Goal: Use online tool/utility: Utilize a website feature to perform a specific function

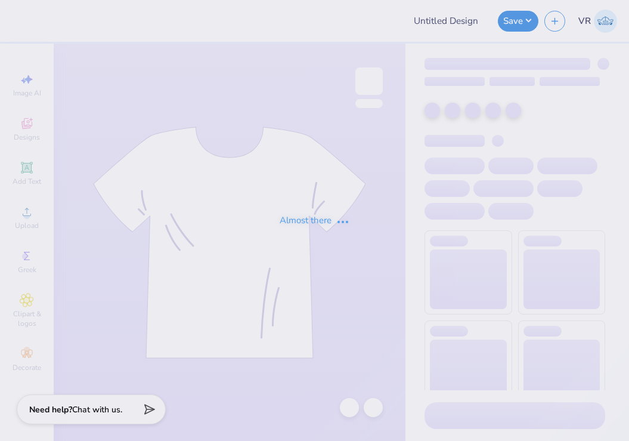
type input "Pi Phi Patchwork Sweats"
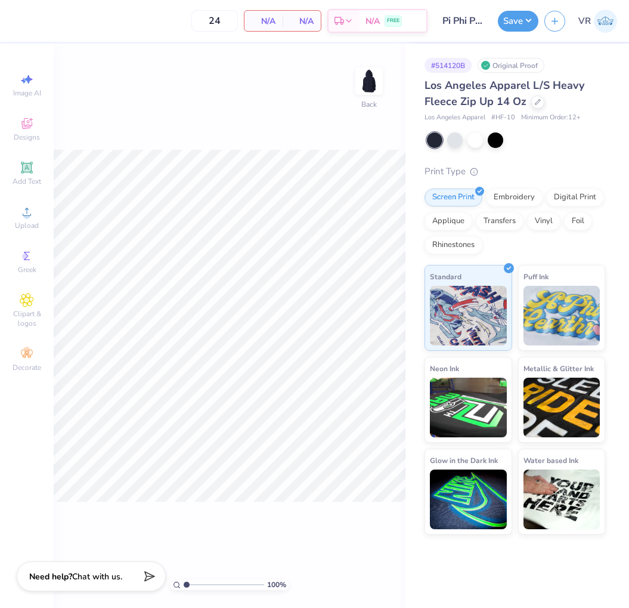
click at [355, 440] on div "100 % Back" at bounding box center [230, 326] width 352 height 564
click at [24, 216] on icon at bounding box center [27, 211] width 8 height 8
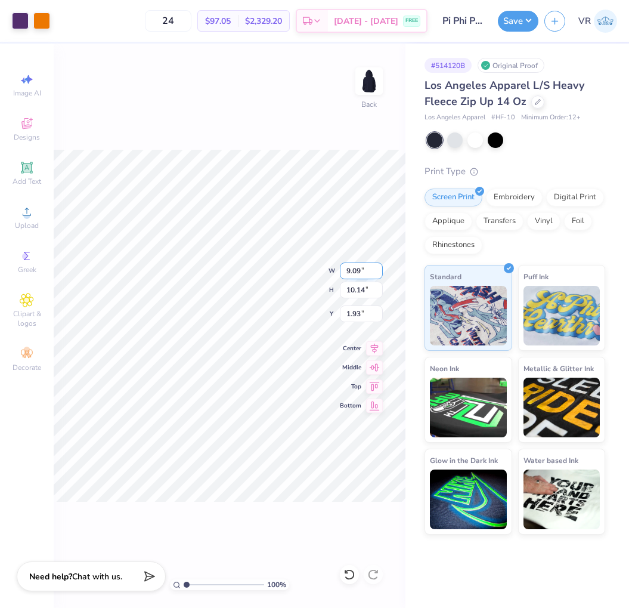
click at [343, 270] on input "9.09" at bounding box center [361, 270] width 43 height 17
type input "6.00"
type input "6.70"
type input "3.65"
click at [274, 262] on div "100 % Back W 6.00 6.00 " H 6.70 6.70 " Y 3.65 3.65 " Center Middle Top Bottom" at bounding box center [230, 326] width 352 height 564
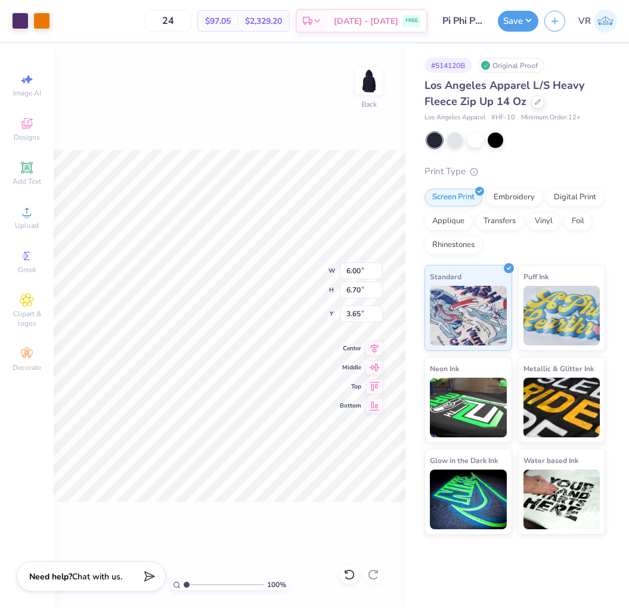
type input "3.00"
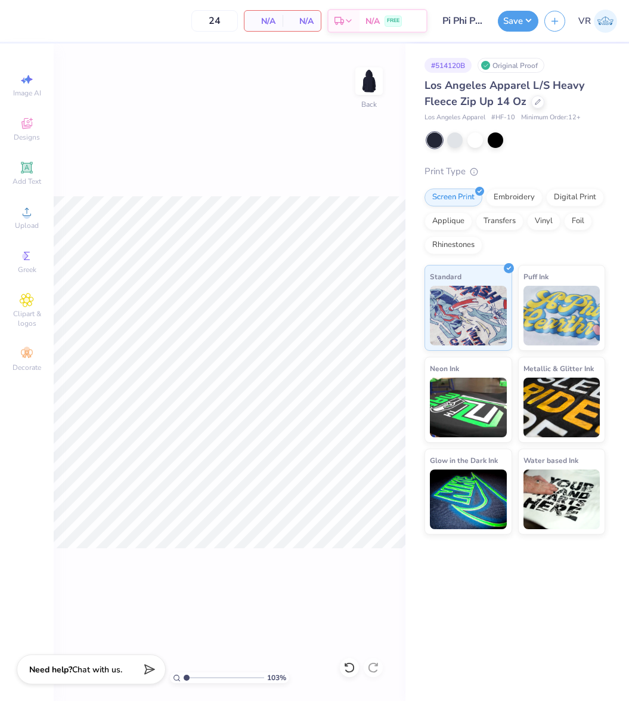
type input "1.03391235542359"
